Goal: Transaction & Acquisition: Purchase product/service

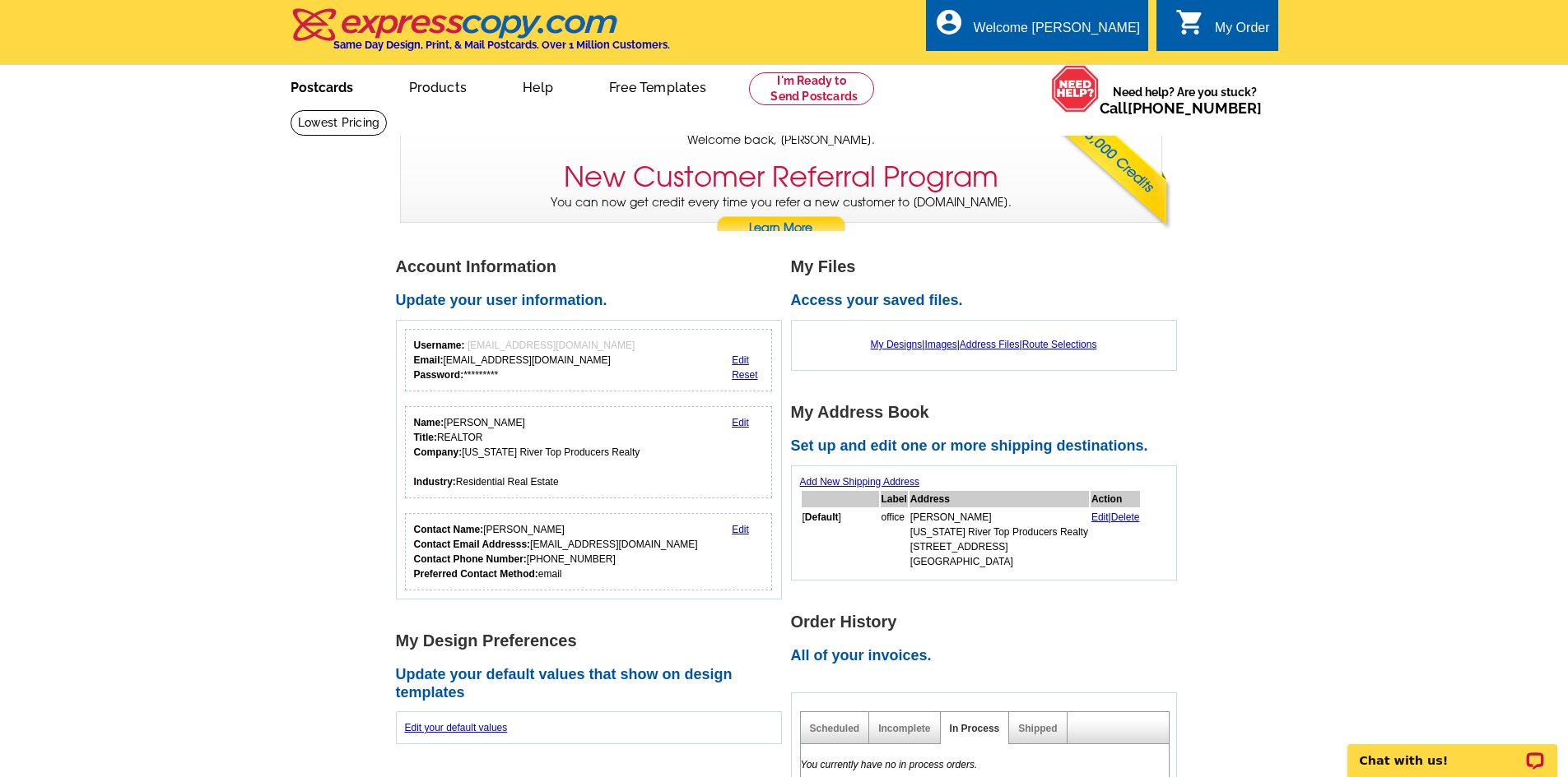
click at [325, 88] on link "Postcards" at bounding box center [321, 85] width 115 height 38
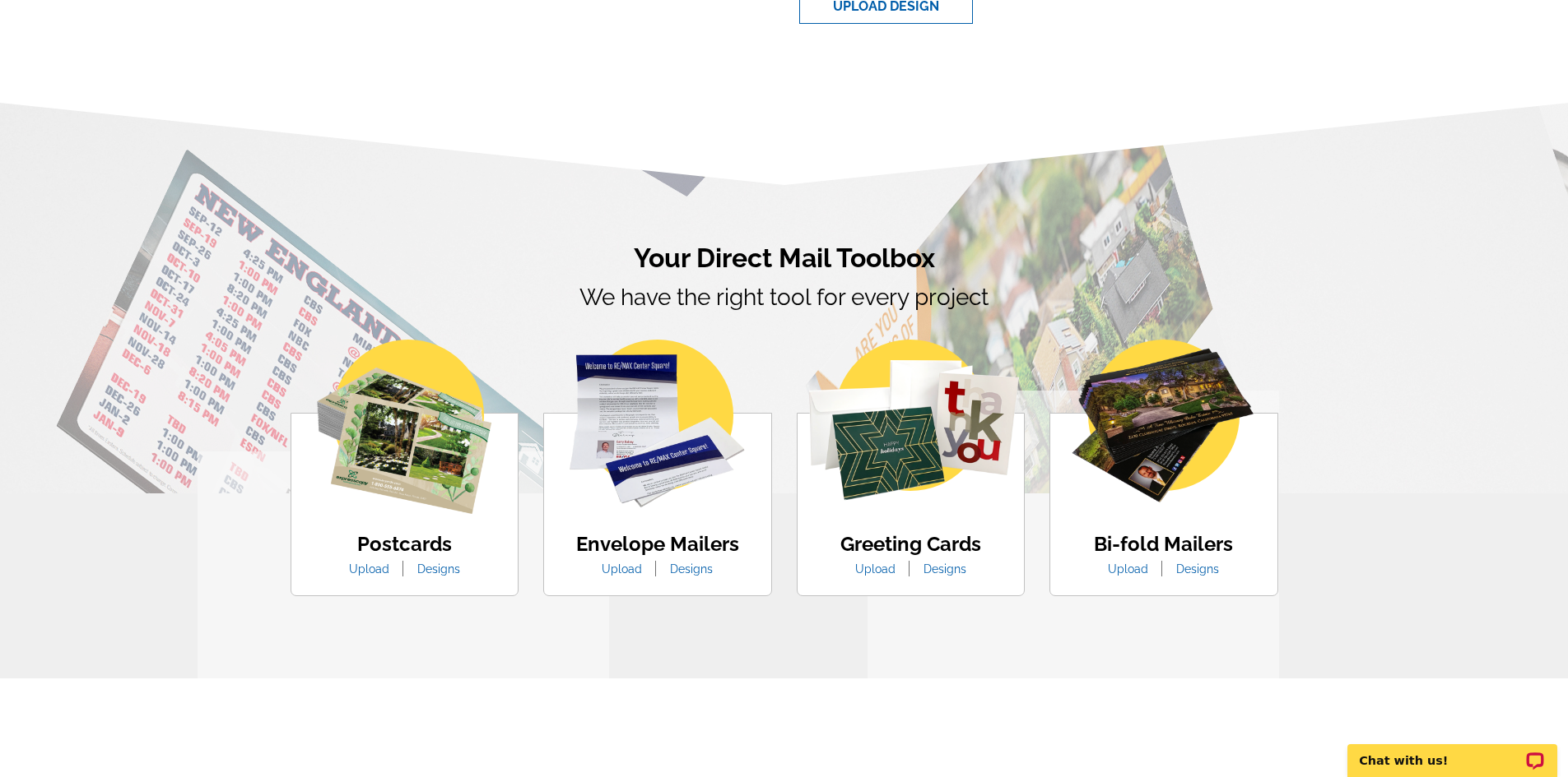
scroll to position [741, 0]
click at [446, 571] on link "Designs" at bounding box center [439, 568] width 67 height 13
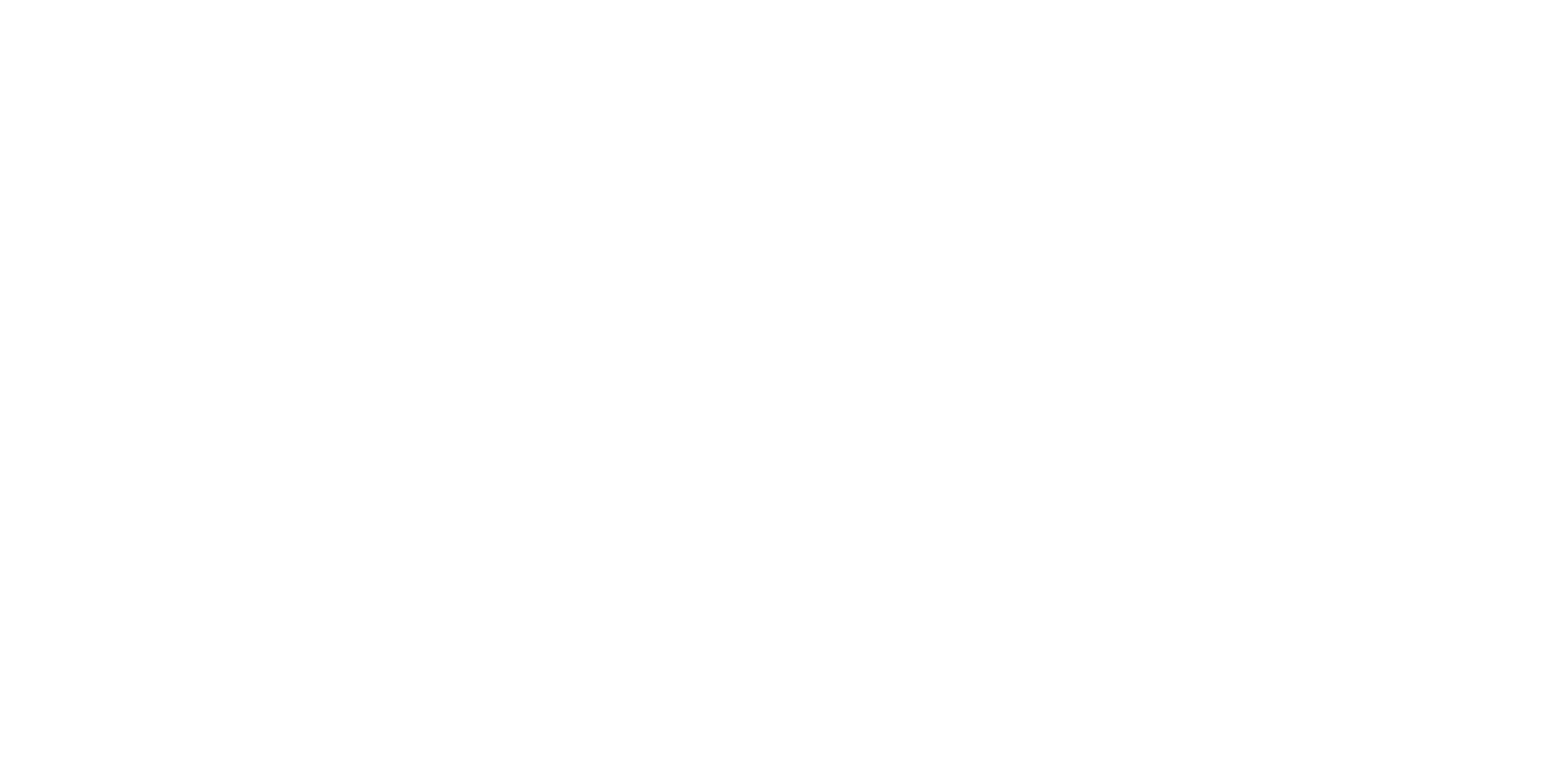
select select "1"
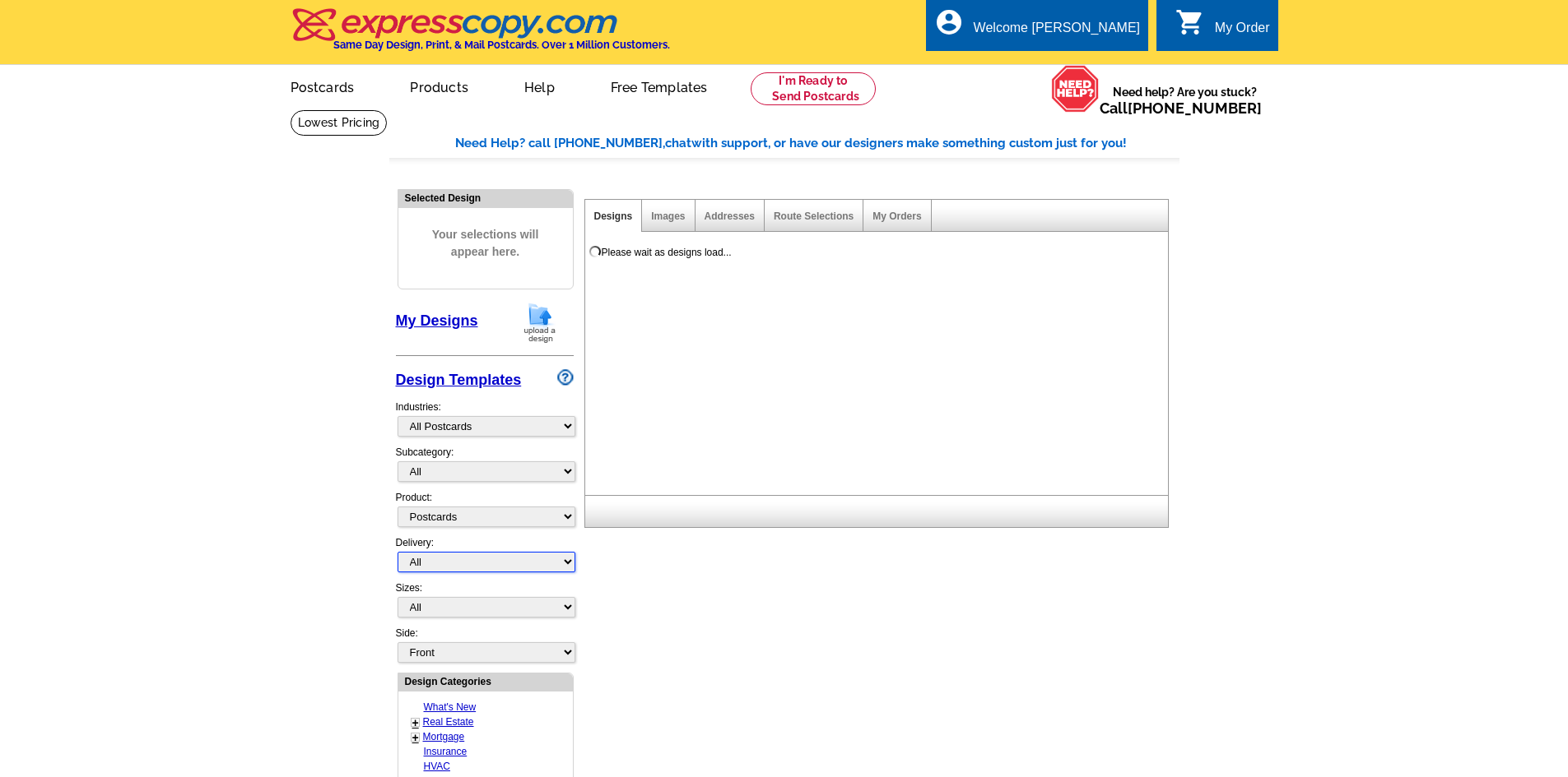
click at [435, 571] on select "All First Class Mail Shipped to Me EDDM Save 66% on Postage" at bounding box center [486, 562] width 178 height 21
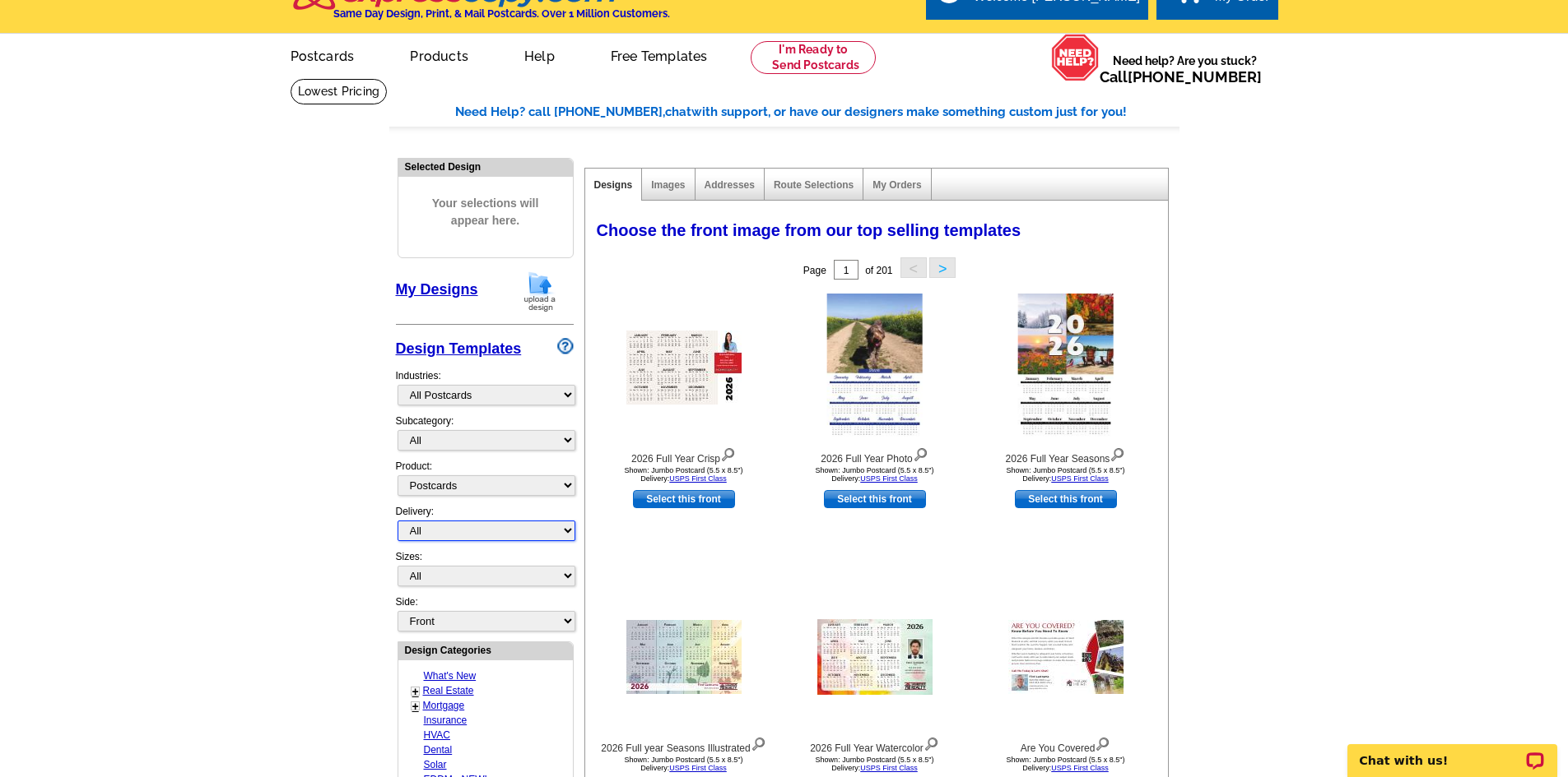
scroll to position [82, 0]
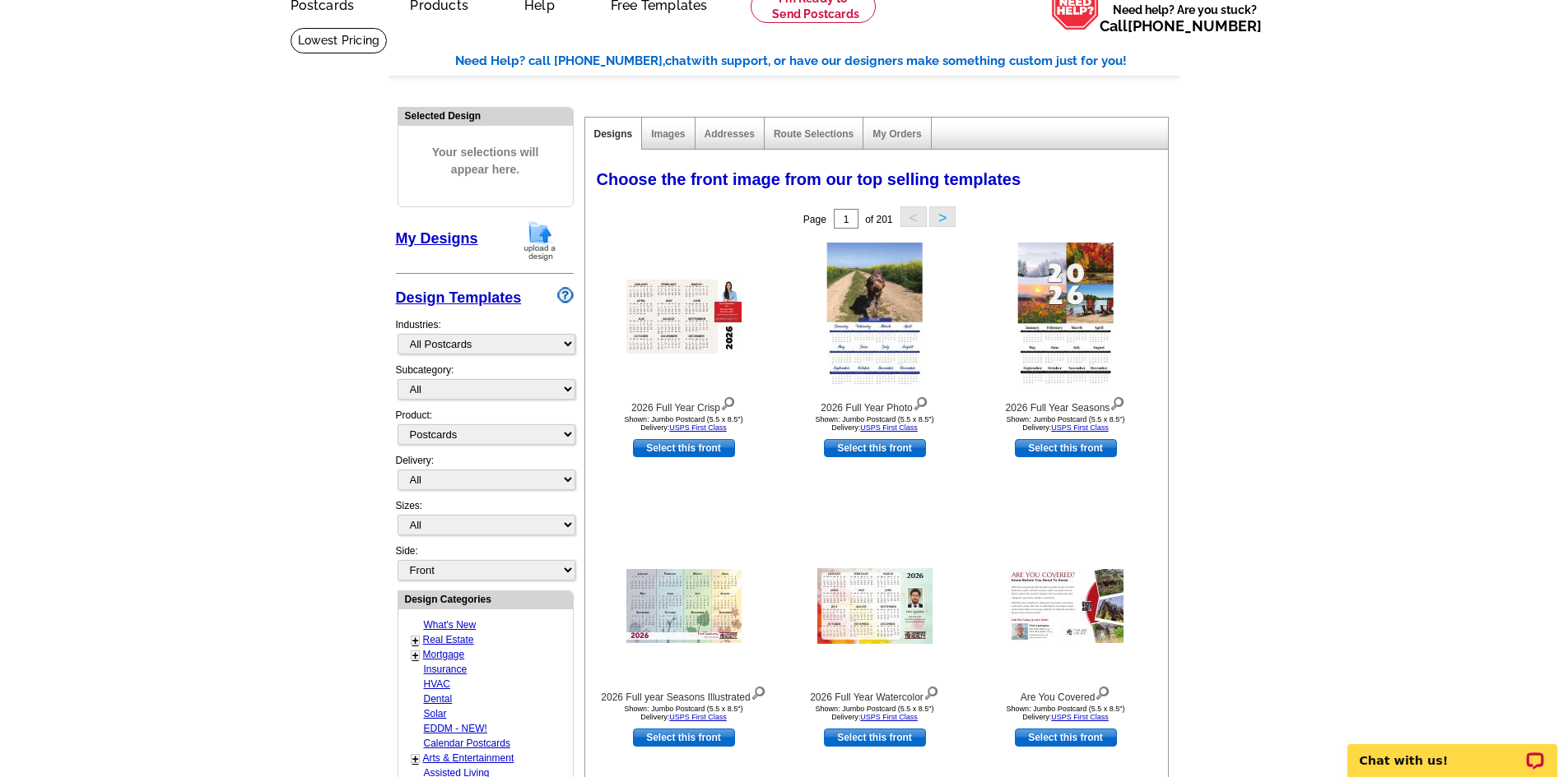
click at [444, 640] on link "Real Estate" at bounding box center [448, 640] width 51 height 11
select select "785"
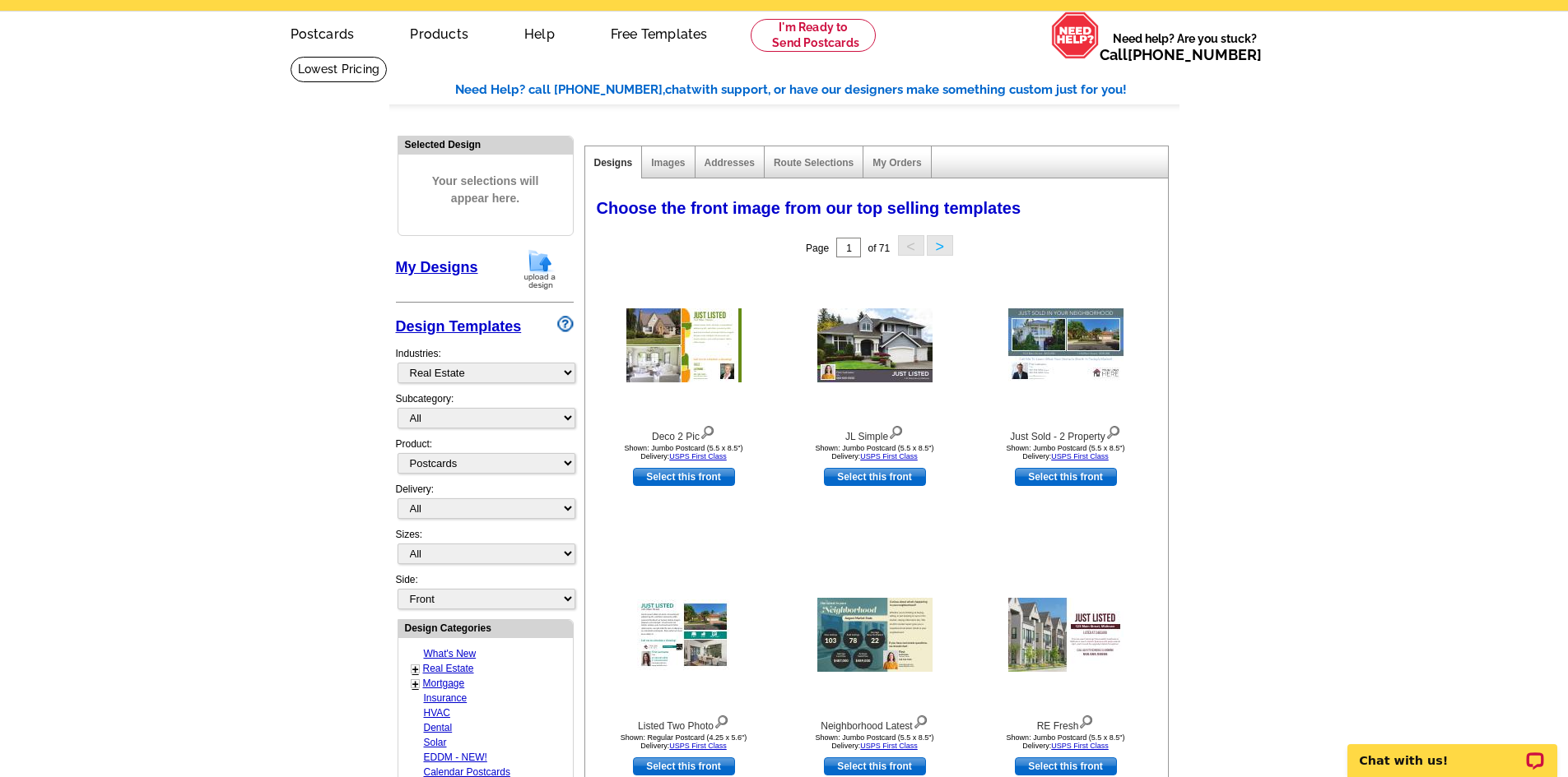
scroll to position [0, 0]
